Goal: Task Accomplishment & Management: Complete application form

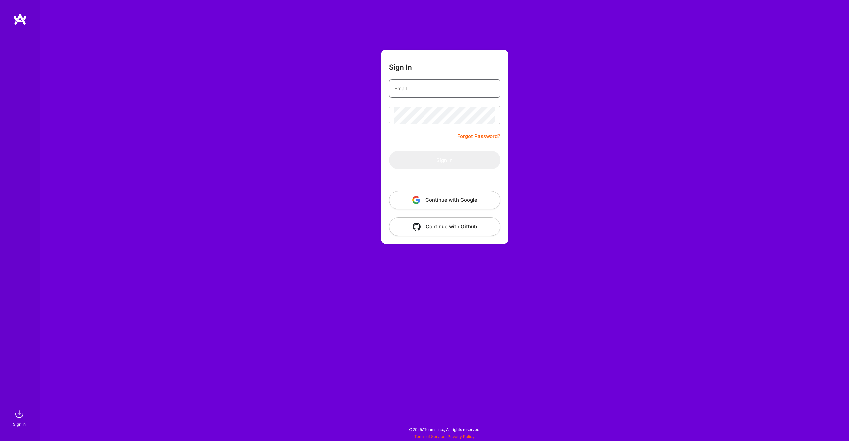
type input "[EMAIL_ADDRESS][PERSON_NAME][DOMAIN_NAME]"
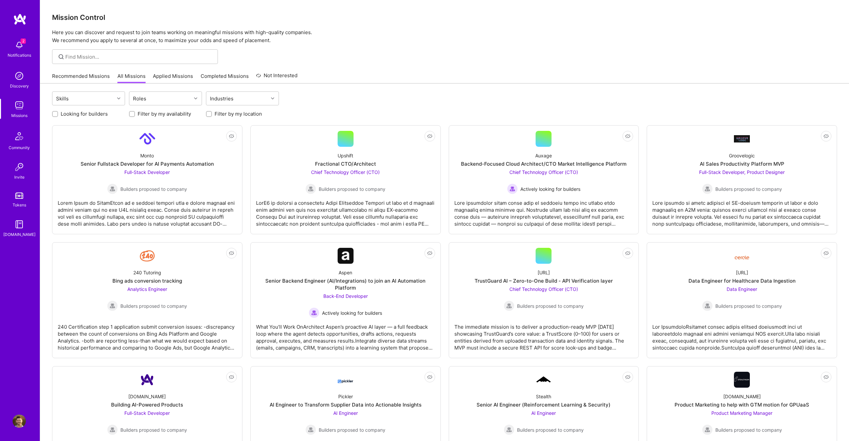
click at [21, 44] on img at bounding box center [19, 44] width 13 height 13
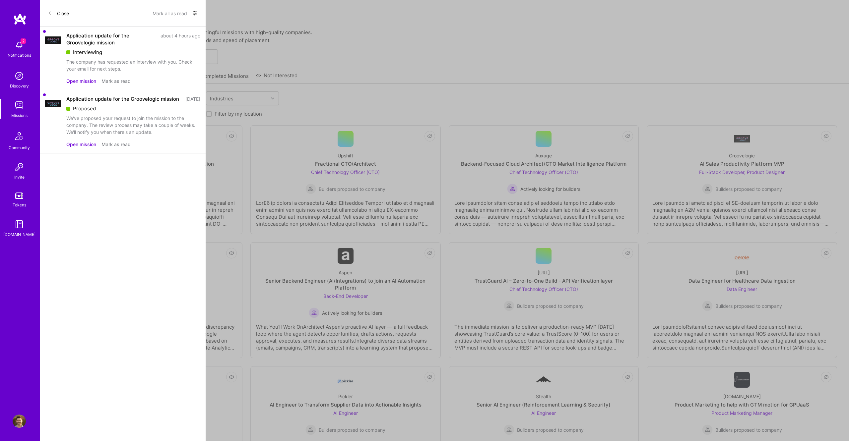
click at [116, 59] on div "The company has requested an interview with you. Check your email for next step…" at bounding box center [133, 65] width 134 height 14
click at [86, 80] on button "Open mission" at bounding box center [81, 81] width 30 height 7
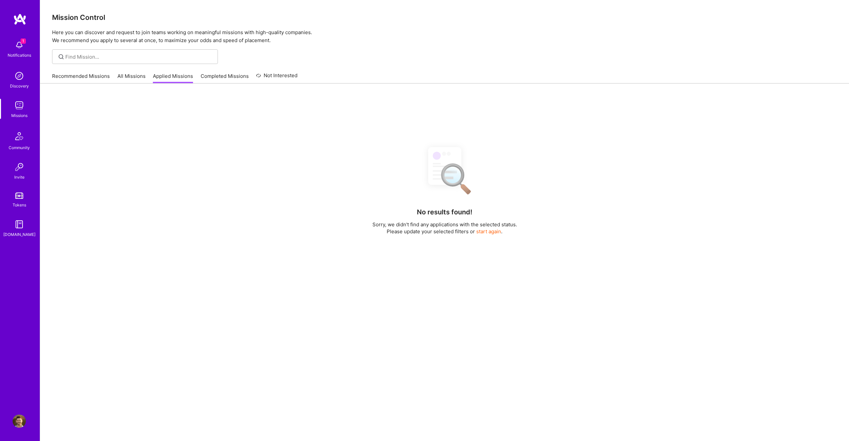
click at [19, 13] on div "1 Notifications Discovery Missions Community Invite Tokens [DOMAIN_NAME] Profile" at bounding box center [20, 220] width 40 height 441
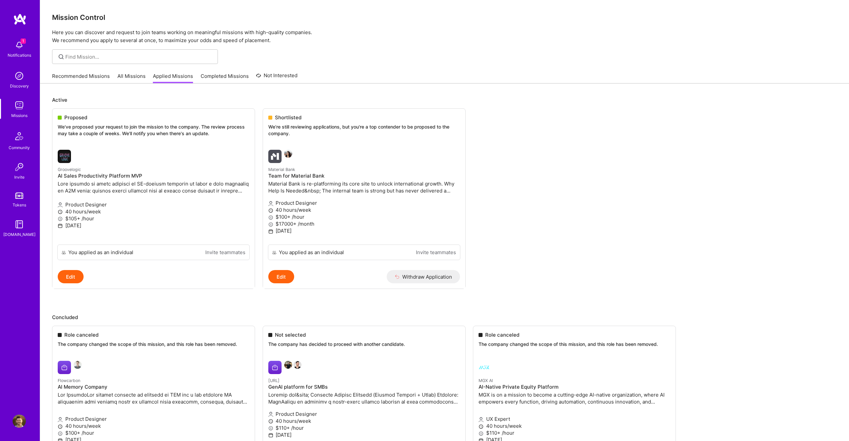
click at [15, 424] on img at bounding box center [19, 421] width 13 height 13
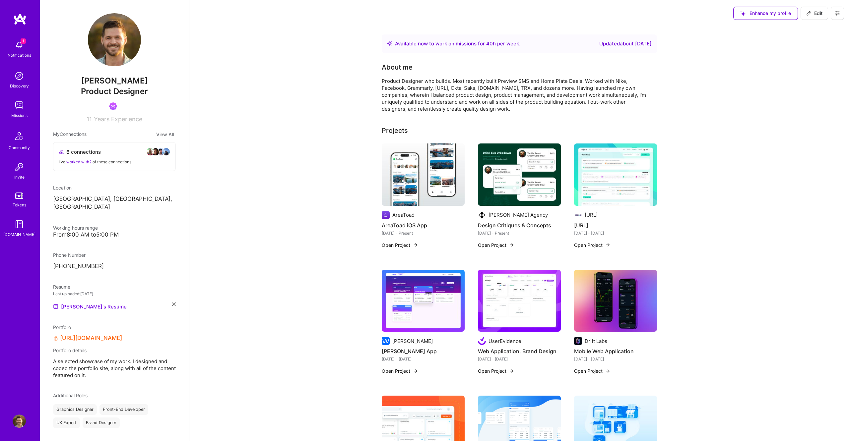
click at [808, 17] on button "Edit" at bounding box center [814, 13] width 28 height 13
select select "US"
select select "Right Now"
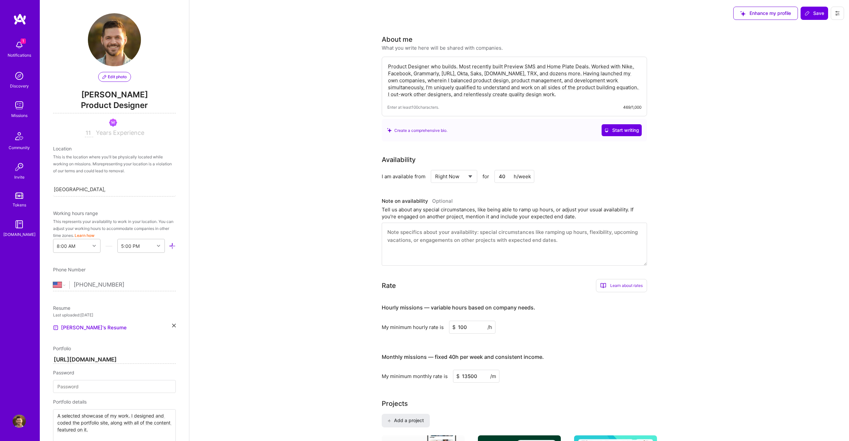
click at [25, 421] on img at bounding box center [19, 421] width 13 height 13
click at [20, 40] on img at bounding box center [19, 44] width 13 height 13
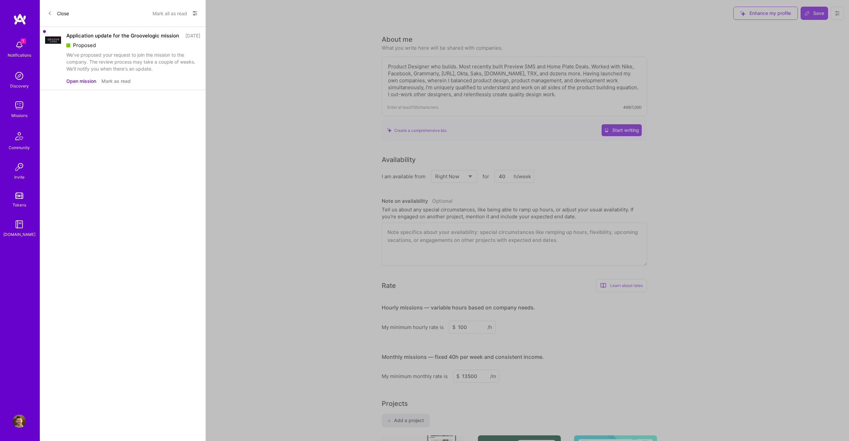
click at [84, 85] on button "Open mission" at bounding box center [81, 81] width 30 height 7
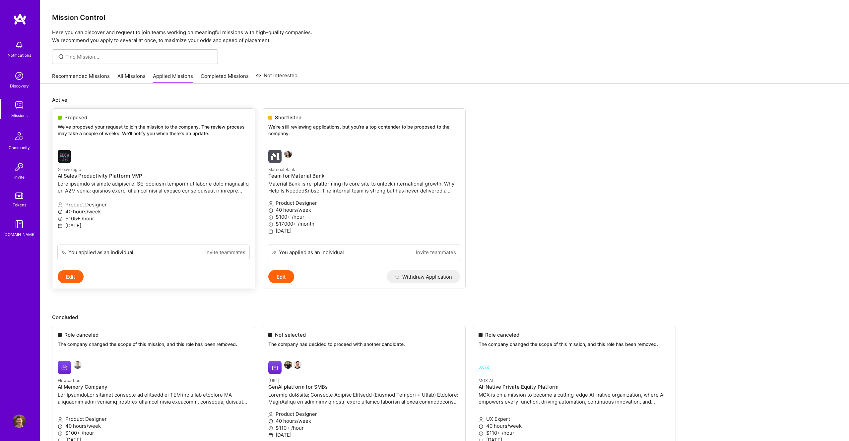
click at [133, 180] on div "Groovelogic AI Sales Productivity Platform MVP" at bounding box center [154, 181] width 192 height 30
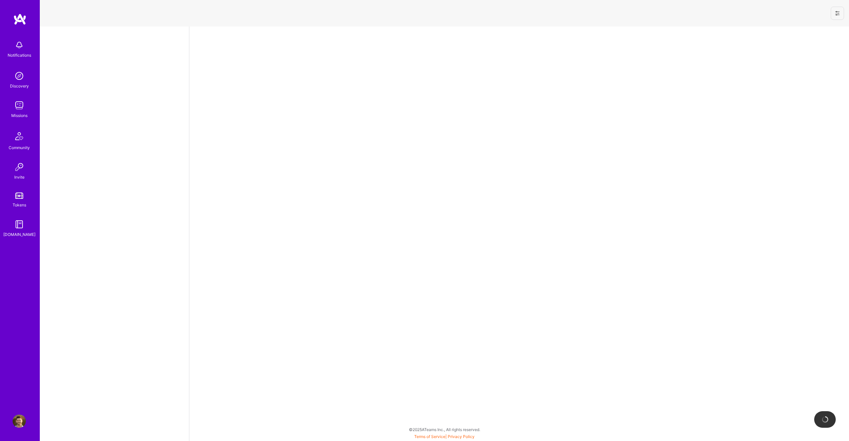
select select "US"
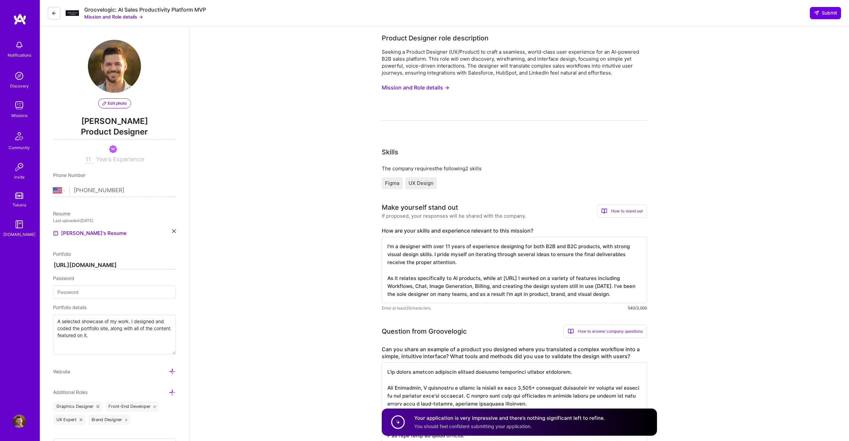
click at [136, 12] on div "Groovelogic: AI Sales Productivity Platform MVP" at bounding box center [145, 9] width 122 height 7
click at [136, 15] on button "Mission and Role details →" at bounding box center [113, 16] width 59 height 7
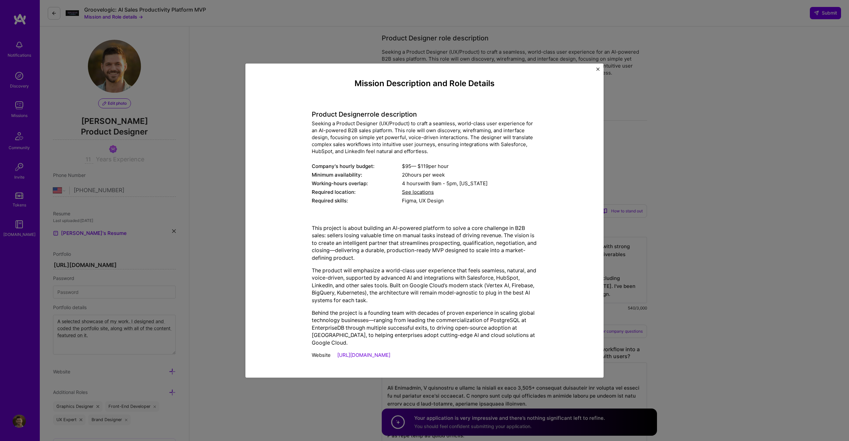
click at [231, 193] on div "Mission Description and Role Details Product Designer role description Seeking …" at bounding box center [424, 220] width 849 height 441
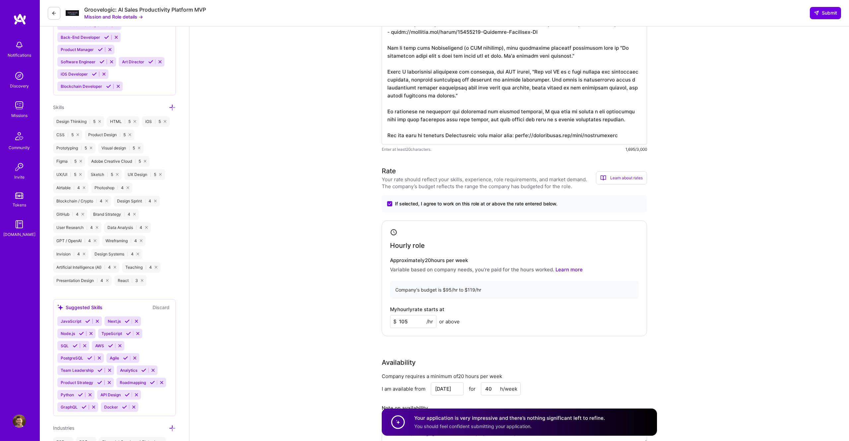
scroll to position [499, 0]
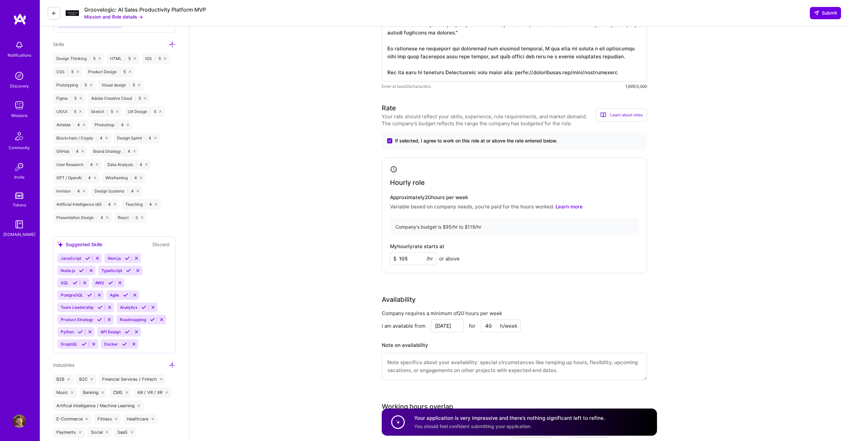
click at [17, 45] on img at bounding box center [19, 44] width 13 height 13
click at [20, 75] on img at bounding box center [19, 75] width 13 height 13
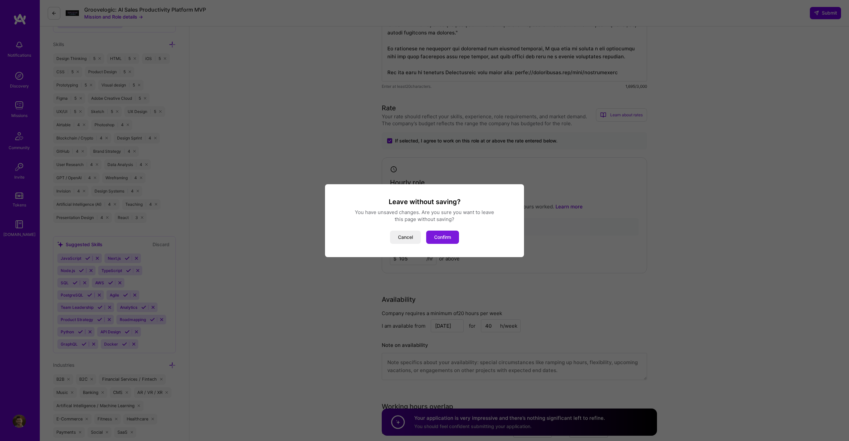
click at [432, 237] on button "Confirm" at bounding box center [442, 237] width 33 height 13
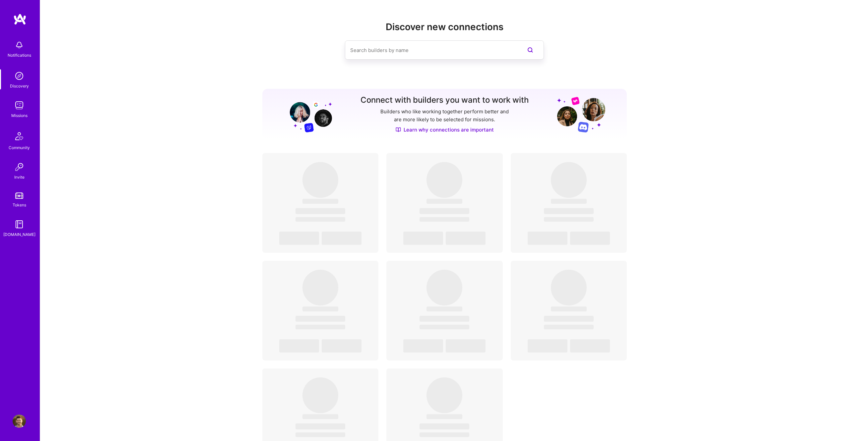
click at [19, 145] on div "Community" at bounding box center [19, 147] width 21 height 7
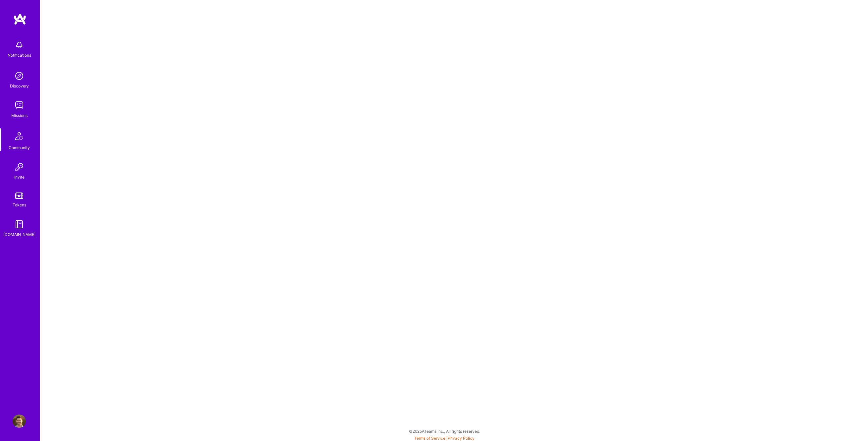
click at [15, 169] on img at bounding box center [19, 166] width 13 height 13
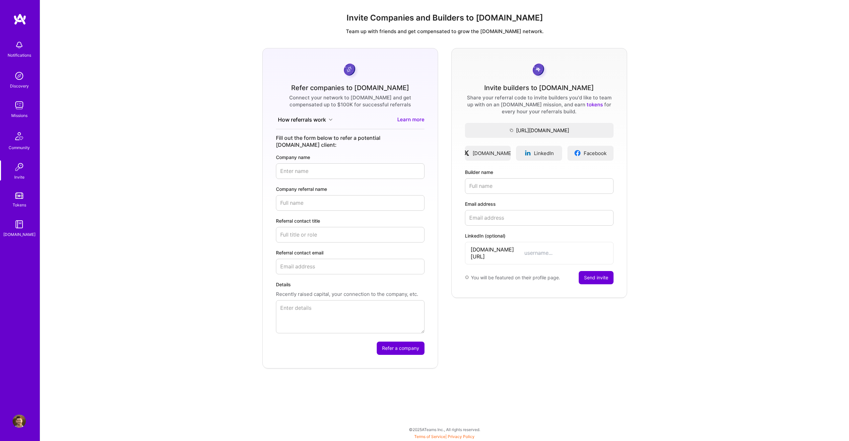
click at [749, 180] on div "Refer companies to [DOMAIN_NAME] Connect your network to [DOMAIN_NAME] and get …" at bounding box center [444, 208] width 798 height 321
click at [15, 198] on link "Tokens" at bounding box center [19, 199] width 41 height 19
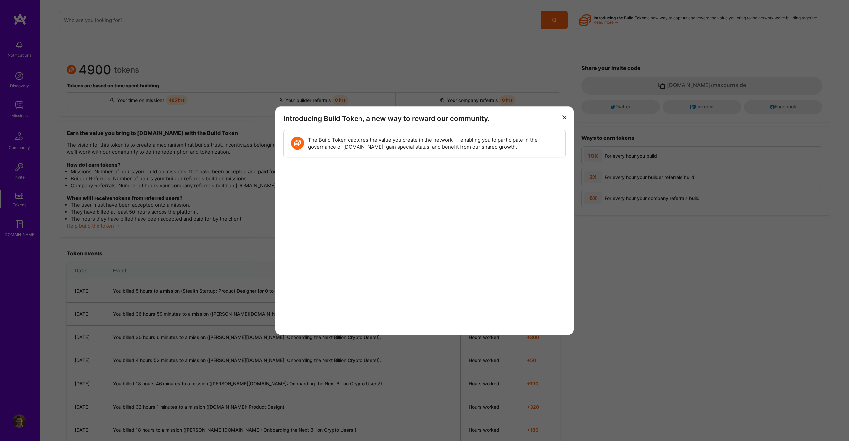
click at [565, 115] on button "modal" at bounding box center [564, 117] width 8 height 11
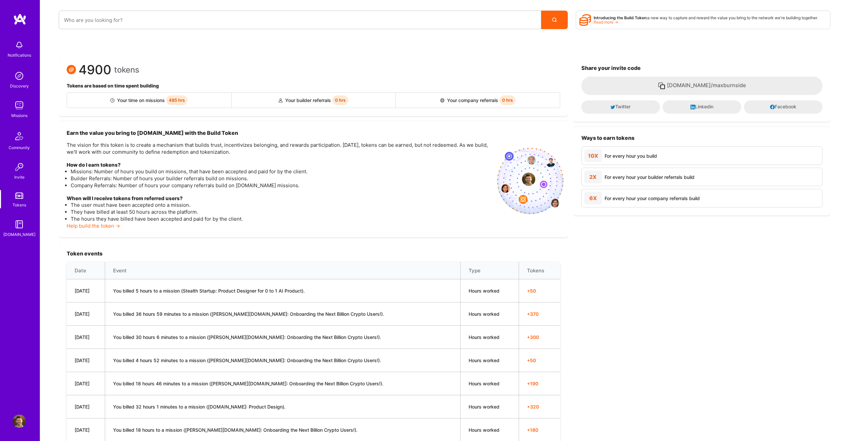
click at [18, 422] on img at bounding box center [19, 421] width 13 height 13
